Goal: Information Seeking & Learning: Learn about a topic

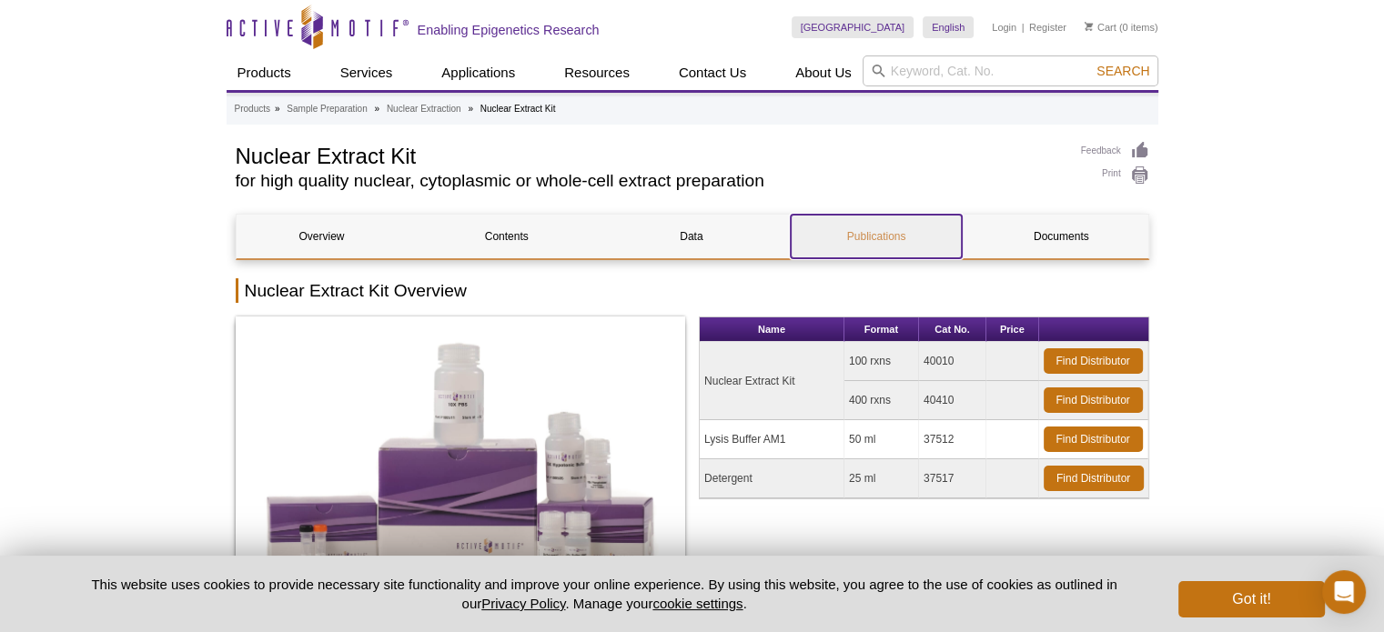
click at [881, 218] on link "Publications" at bounding box center [876, 237] width 171 height 44
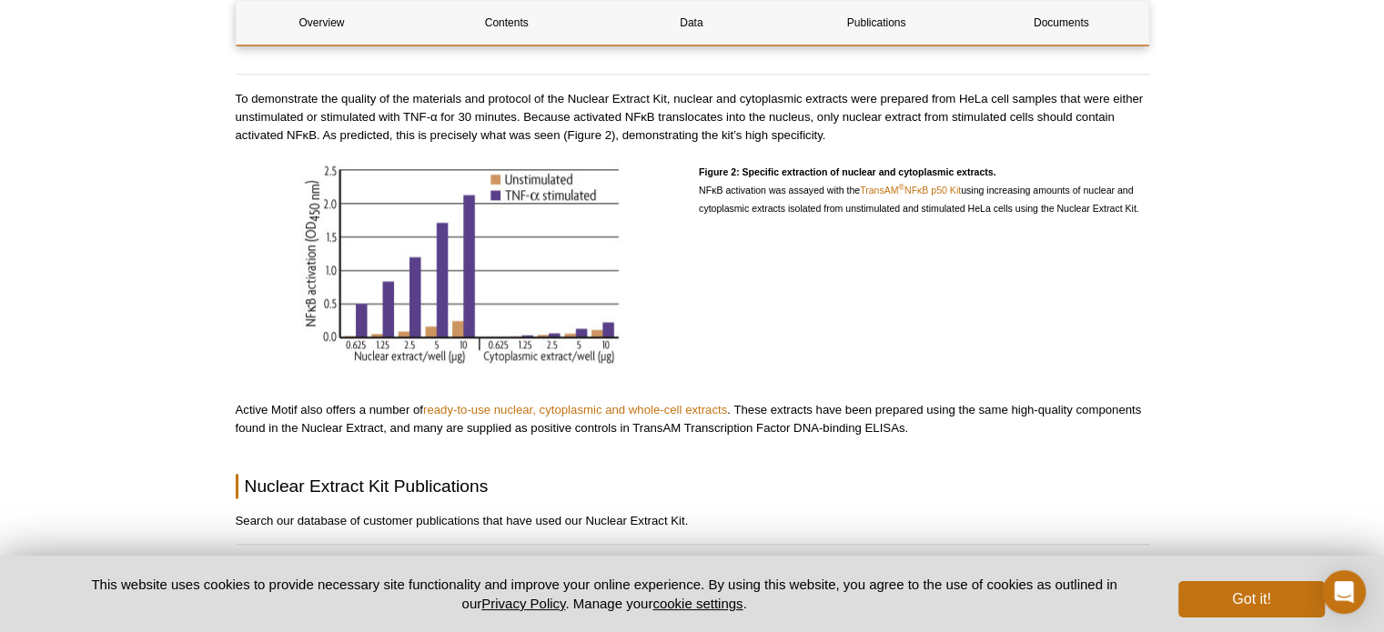
scroll to position [2065, 0]
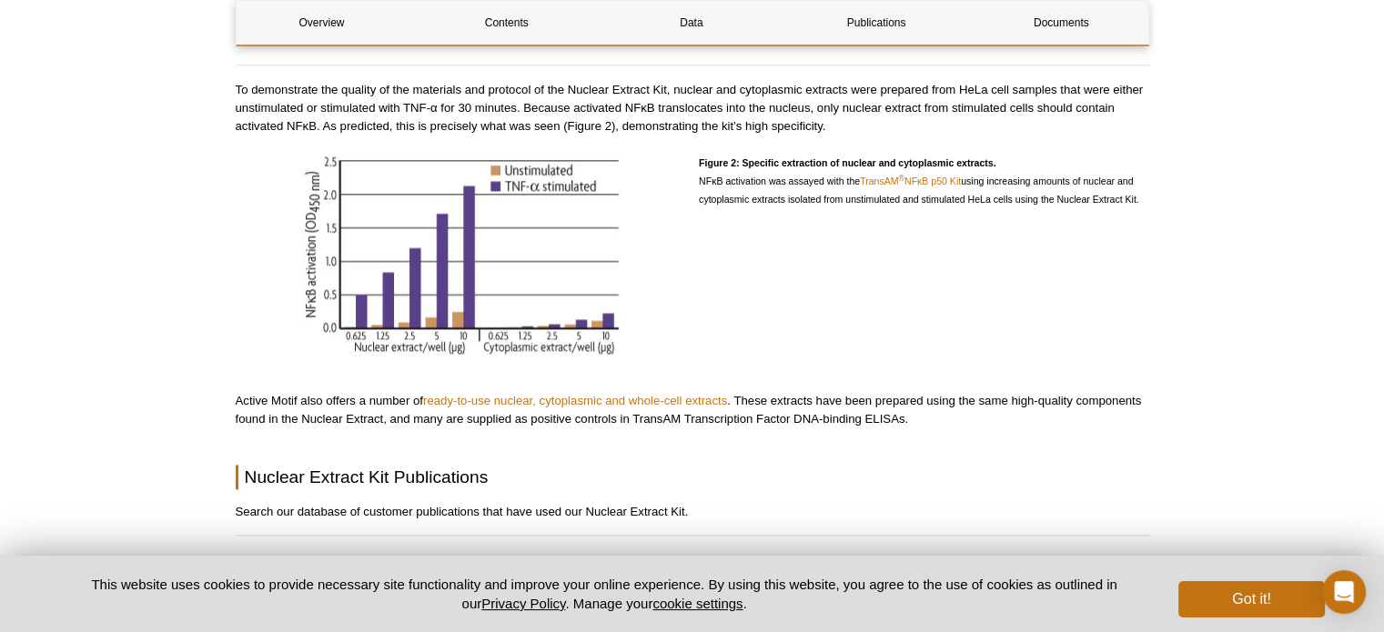
click at [701, 465] on h2 "Nuclear Extract Kit Publications" at bounding box center [692, 477] width 913 height 25
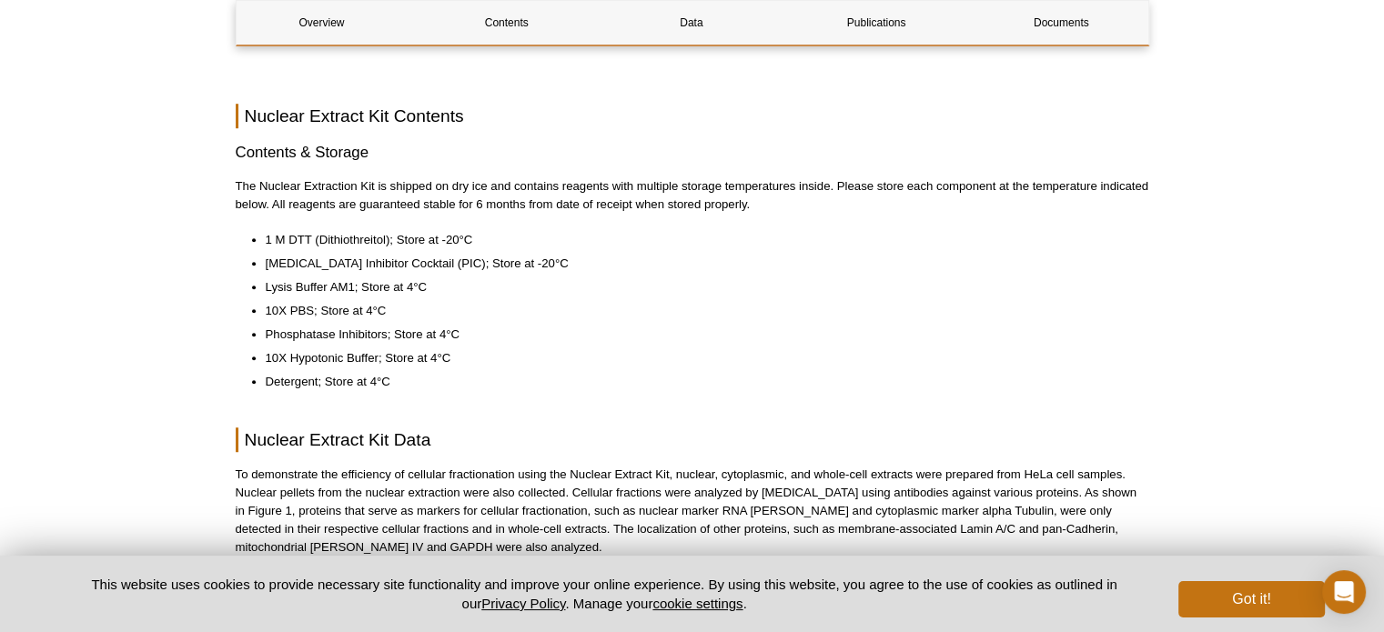
scroll to position [1155, 0]
click at [345, 229] on li "1 M DTT (Dithiothreitol); Store at -20°C" at bounding box center [698, 238] width 865 height 18
click at [315, 324] on ul "1 M DTT (Dithiothreitol); Store at -20°C [MEDICAL_DATA] Inhibitor Cocktail (PIC…" at bounding box center [683, 309] width 895 height 160
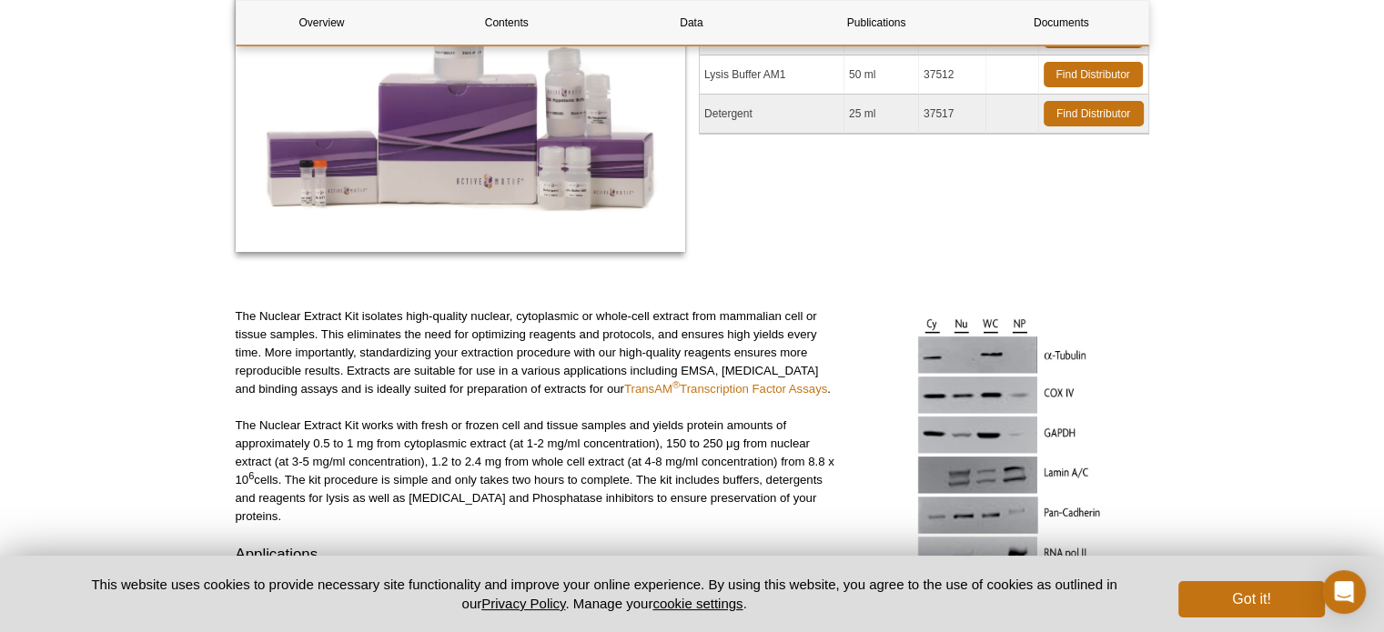
scroll to position [0, 0]
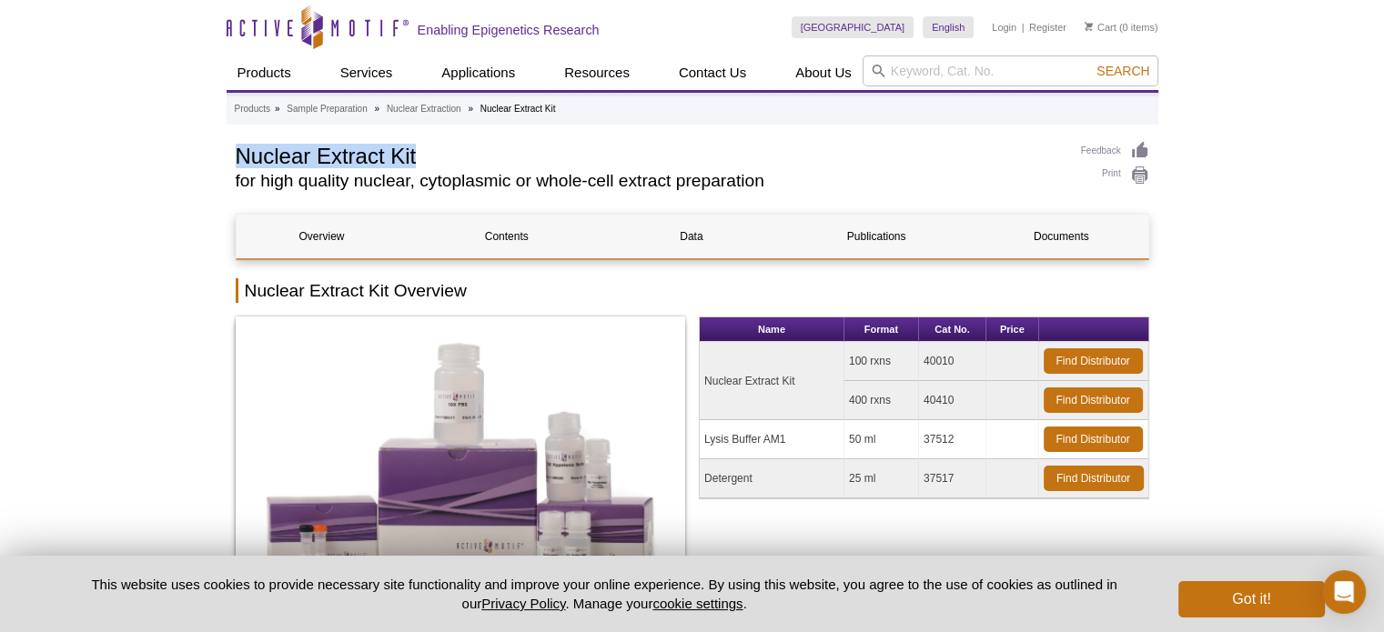
drag, startPoint x: 244, startPoint y: 163, endPoint x: 735, endPoint y: 166, distance: 491.3
click at [735, 166] on h1 "Nuclear Extract Kit" at bounding box center [649, 154] width 827 height 27
click at [537, 291] on h2 "Nuclear Extract Kit Overview" at bounding box center [692, 290] width 913 height 25
click at [325, 163] on h1 "Nuclear Extract Kit" at bounding box center [649, 154] width 827 height 27
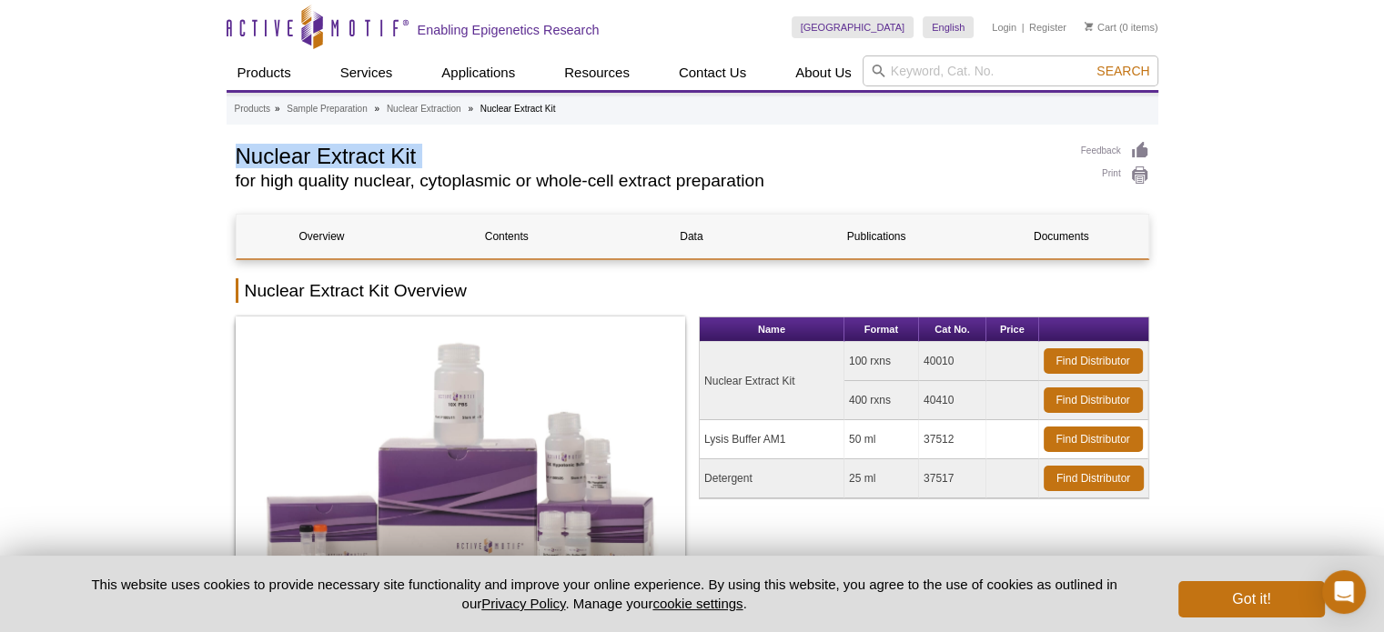
click at [325, 163] on h1 "Nuclear Extract Kit" at bounding box center [649, 154] width 827 height 27
copy div "Nuclear Extract Kit"
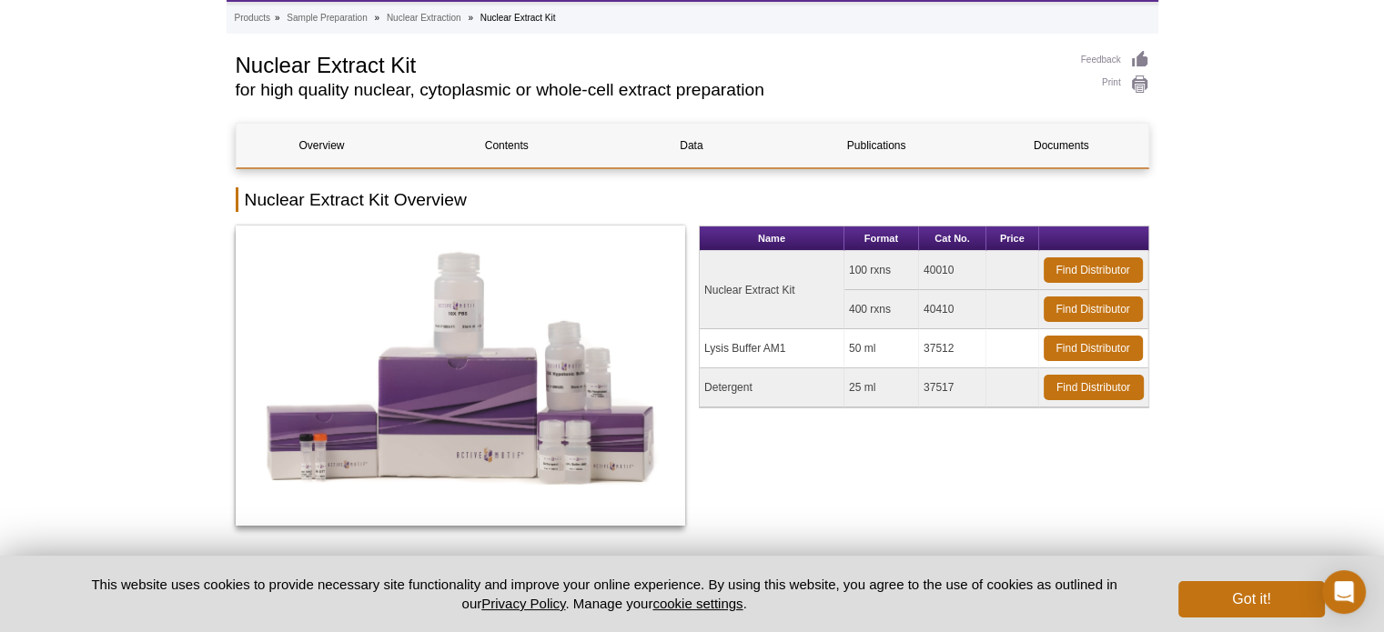
click at [942, 270] on td "40010" at bounding box center [952, 270] width 67 height 39
copy td "40010"
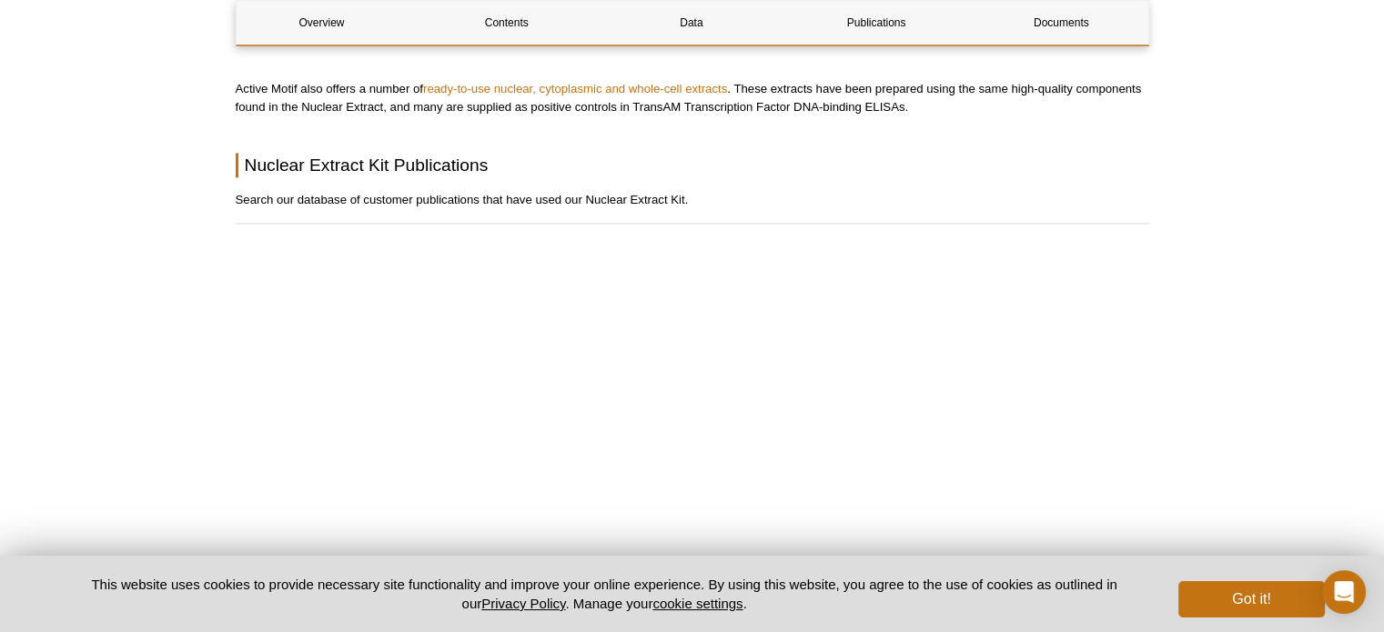
scroll to position [2548, 0]
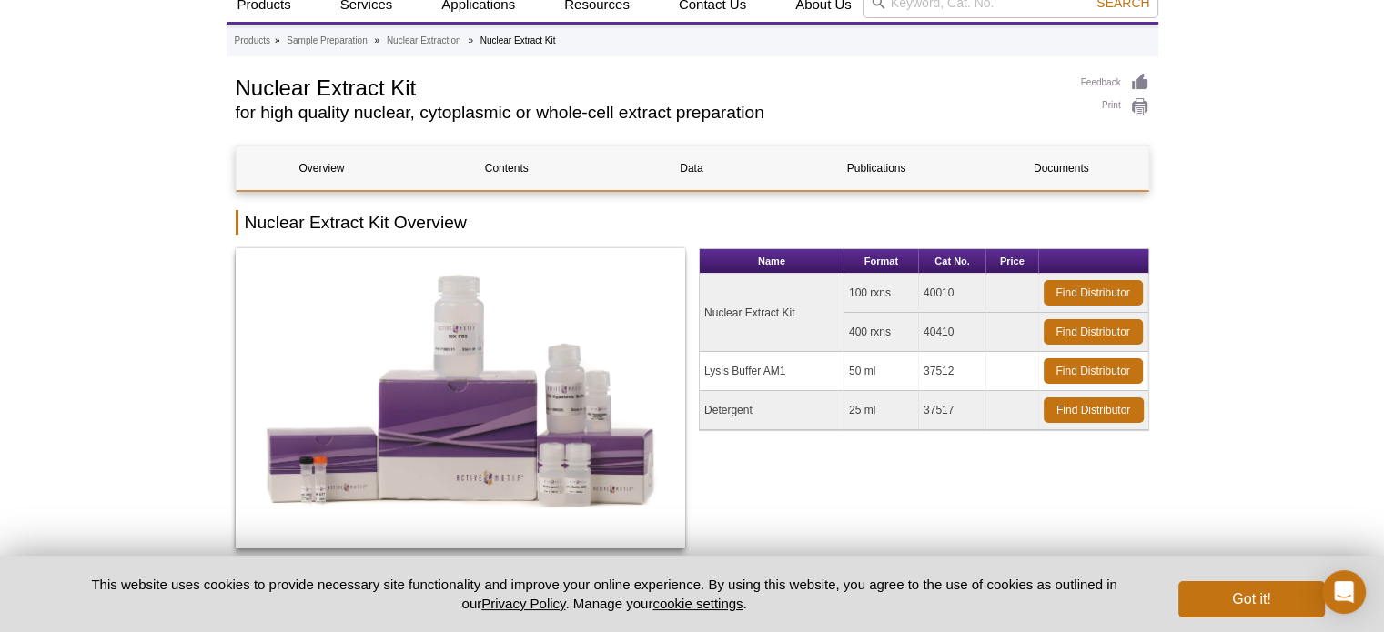
scroll to position [0, 0]
